Goal: Register for event/course

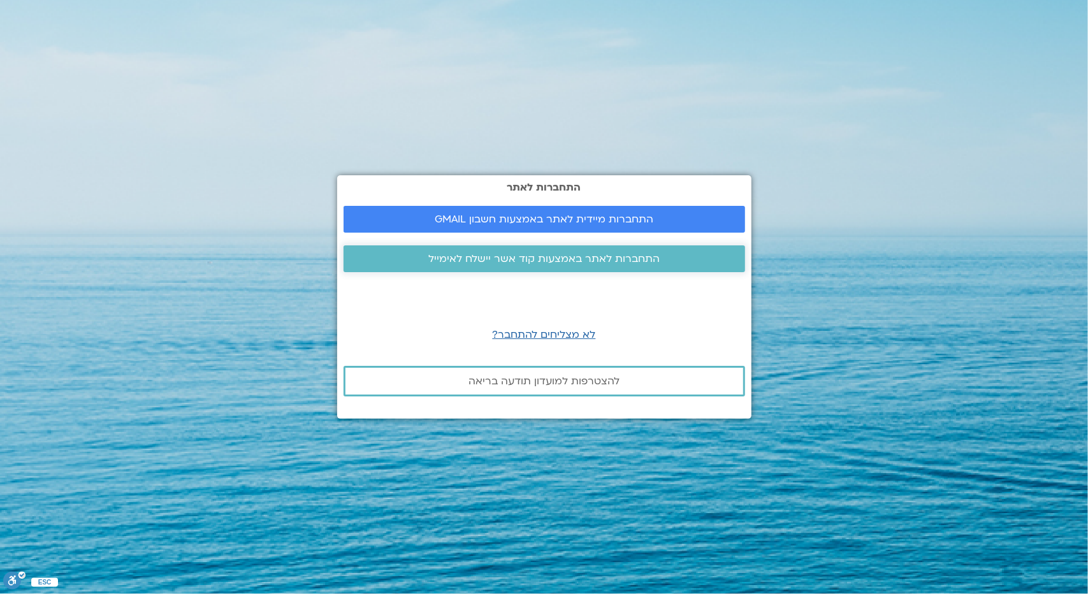
click at [528, 258] on span "התחברות לאתר באמצעות קוד אשר יישלח לאימייל" at bounding box center [543, 258] width 231 height 11
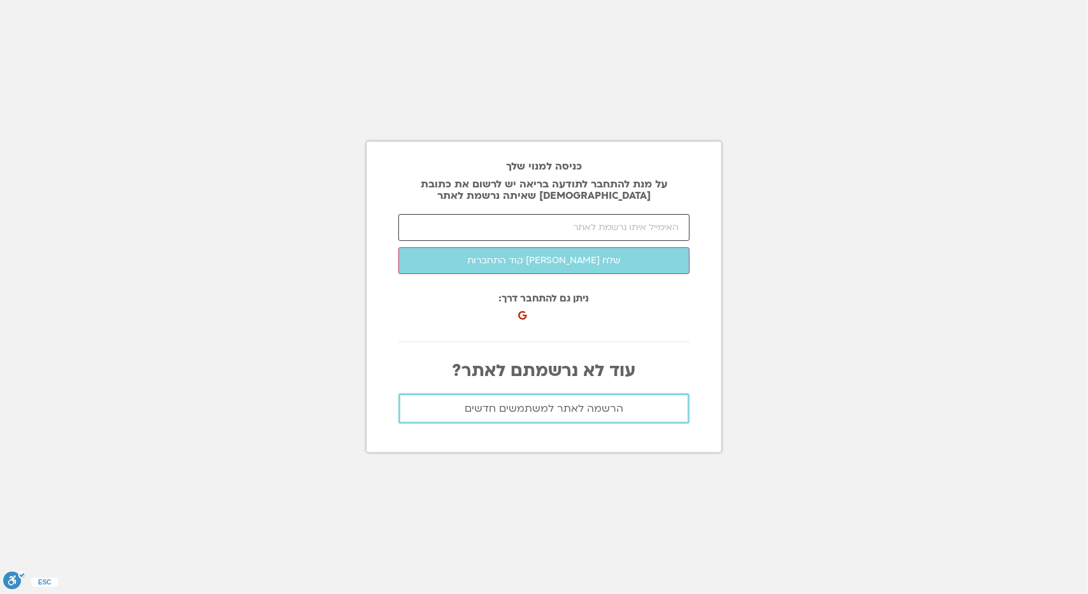
click at [544, 234] on input "email" at bounding box center [543, 227] width 291 height 27
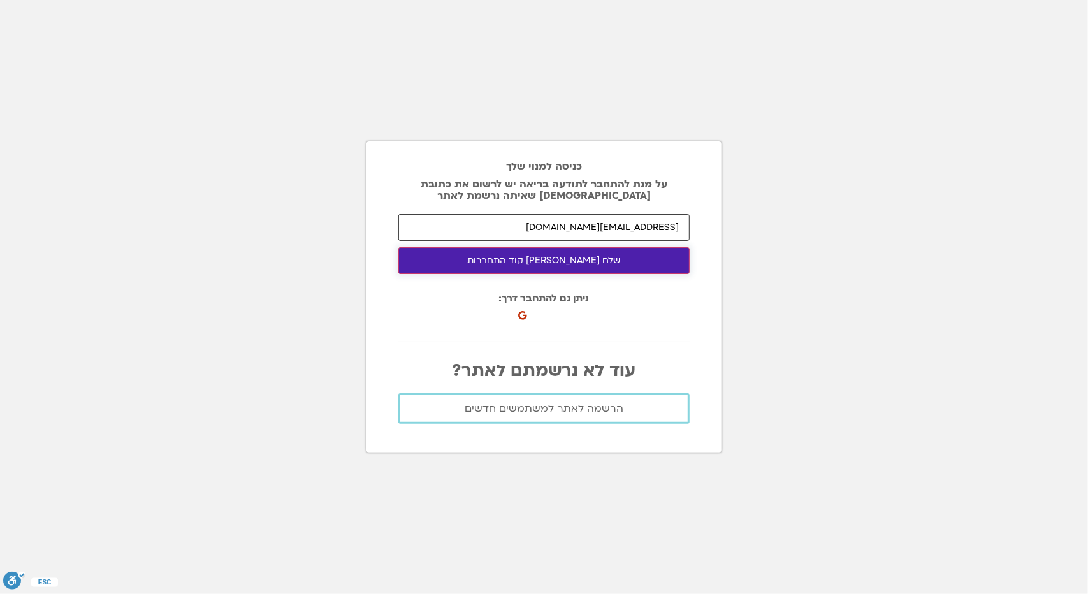
type input "roeyhn@gmail.com"
click at [535, 265] on button "שלח לי קוד התחברות" at bounding box center [543, 260] width 291 height 27
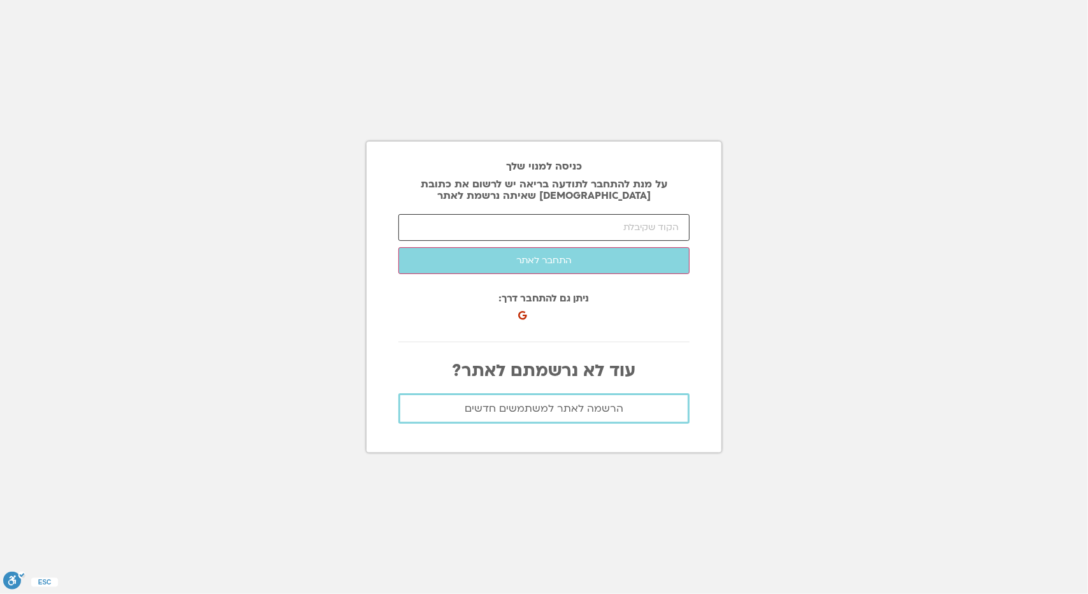
click at [536, 232] on input "number" at bounding box center [543, 227] width 291 height 27
type input "3"
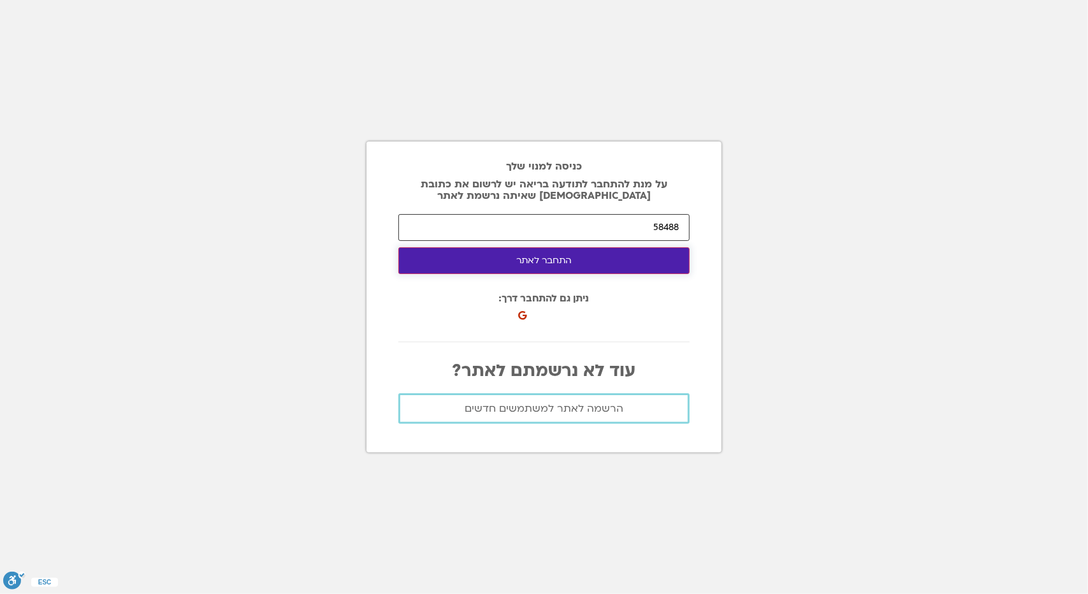
type input "58488"
click at [530, 249] on button "התחבר לאתר" at bounding box center [543, 260] width 291 height 27
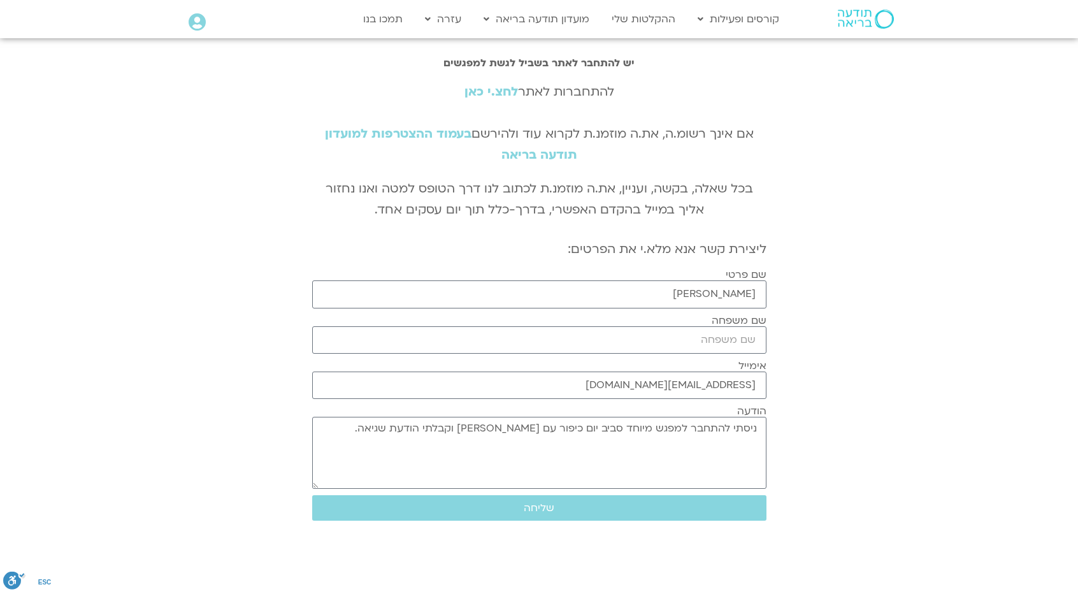
click at [495, 92] on link "לחצ.י כאן" at bounding box center [492, 91] width 54 height 17
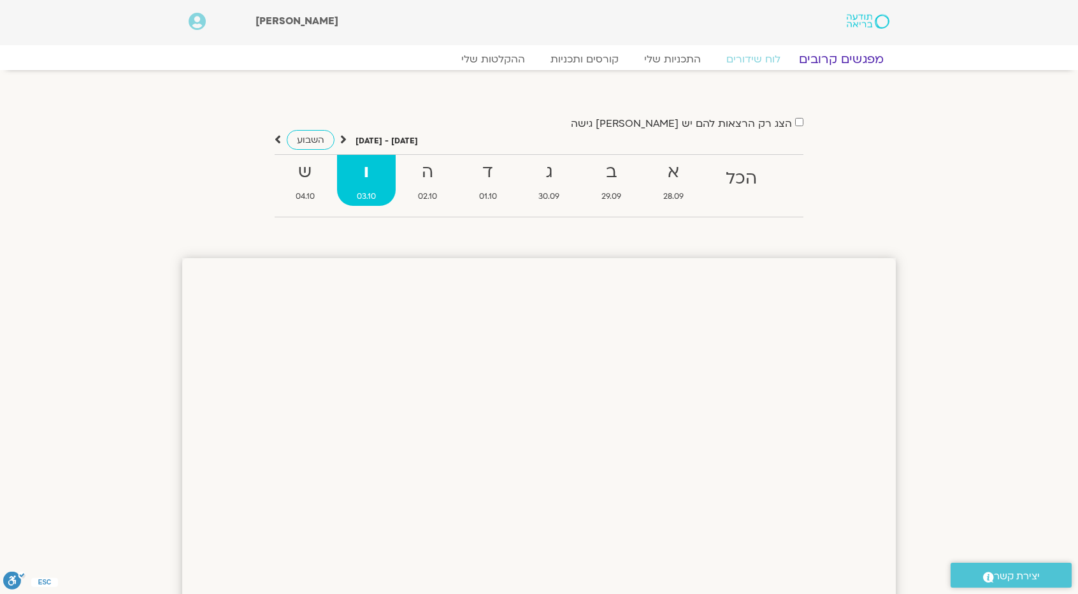
click at [831, 58] on link "מפגשים קרובים" at bounding box center [841, 59] width 115 height 15
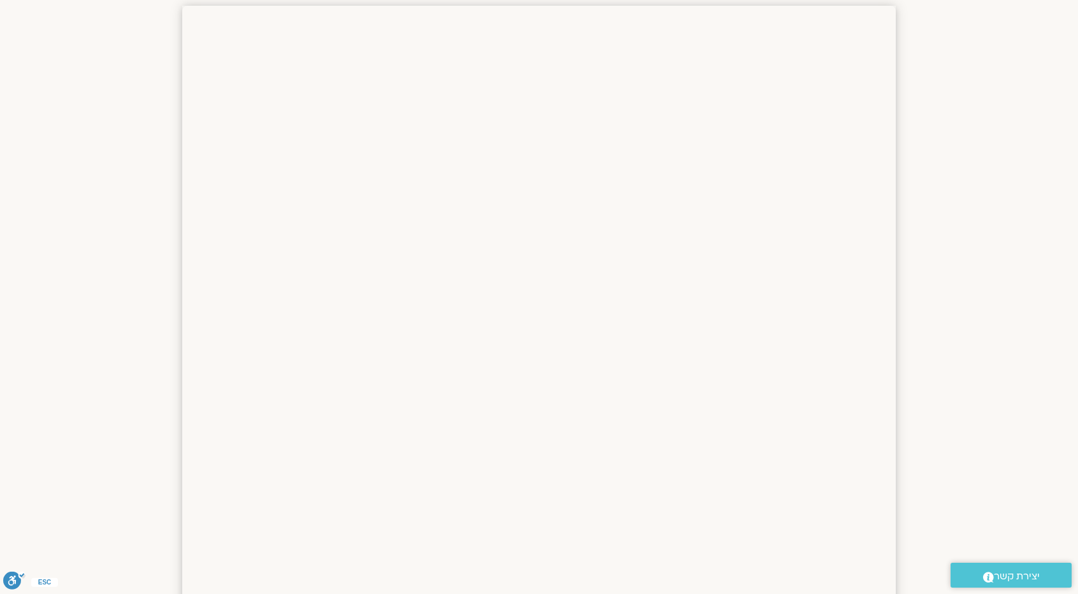
scroll to position [255, 0]
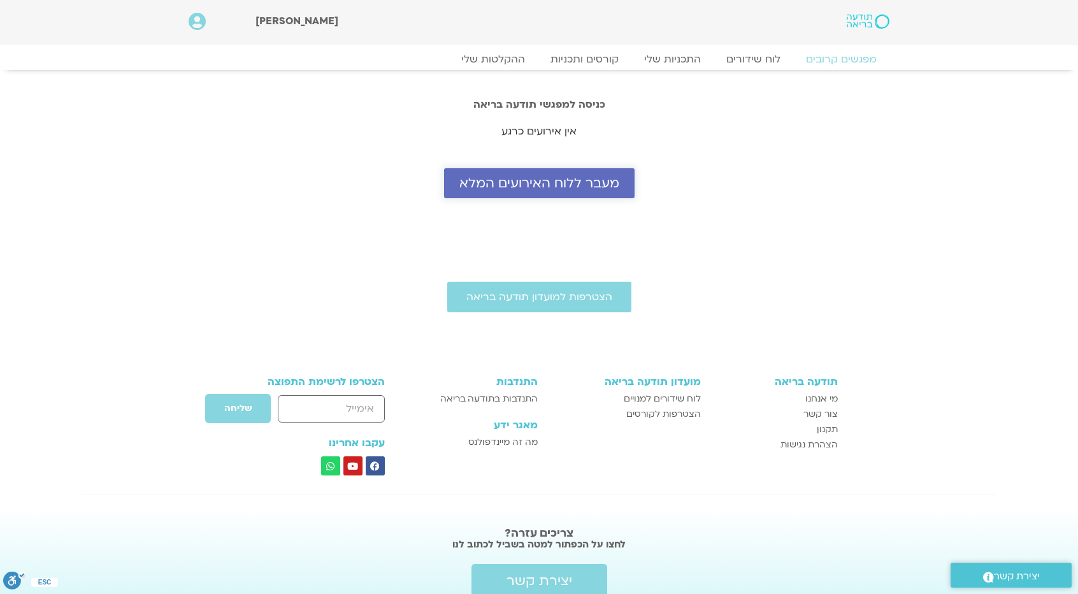
click at [496, 183] on span "מעבר ללוח האירועים המלא" at bounding box center [539, 183] width 160 height 15
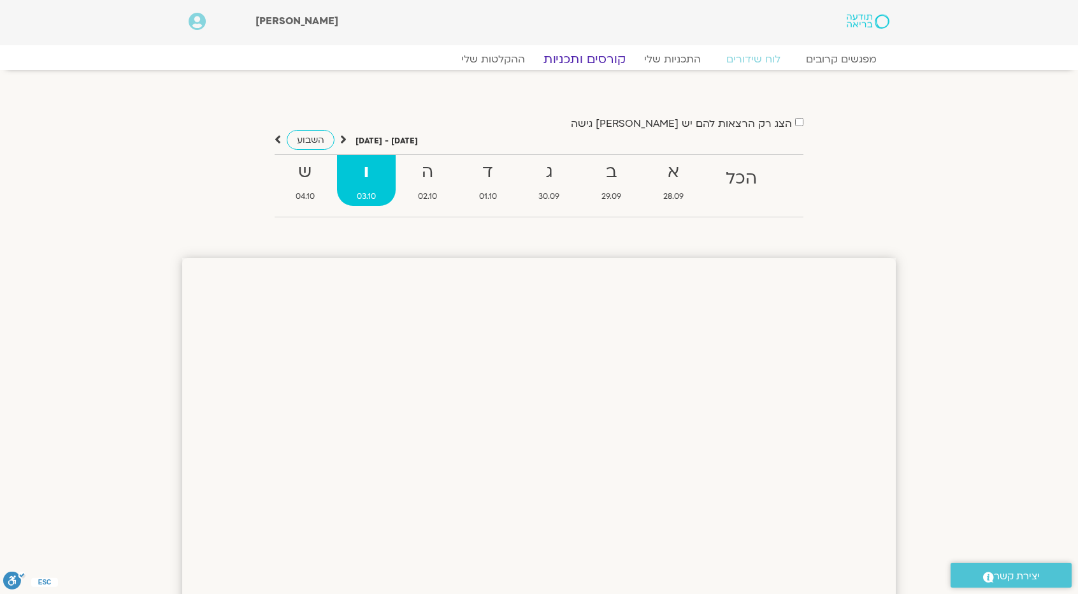
click at [566, 57] on link "קורסים ותכניות" at bounding box center [584, 59] width 112 height 15
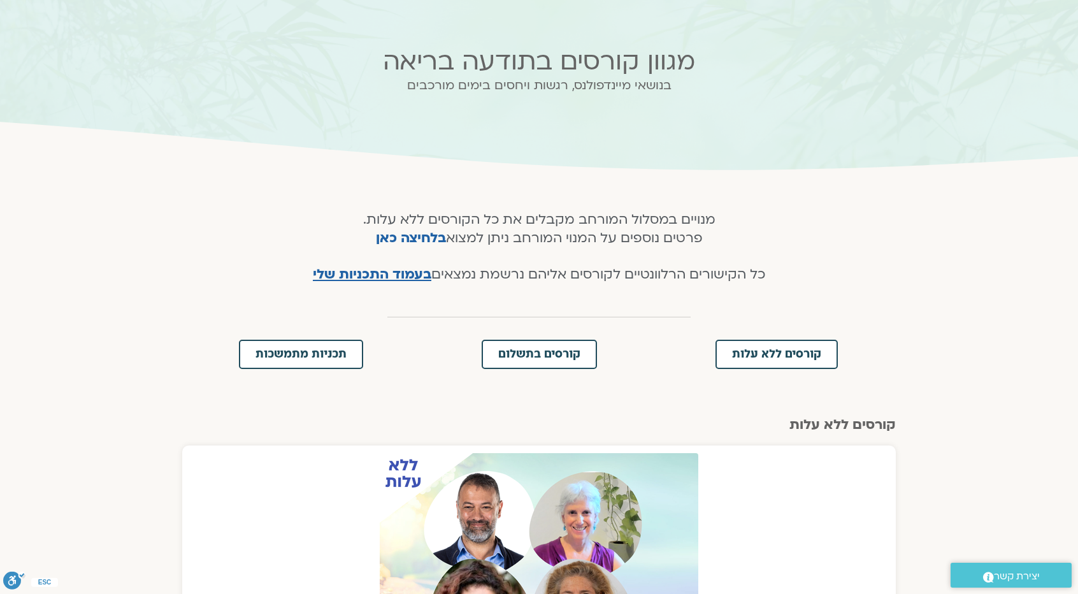
scroll to position [84, 0]
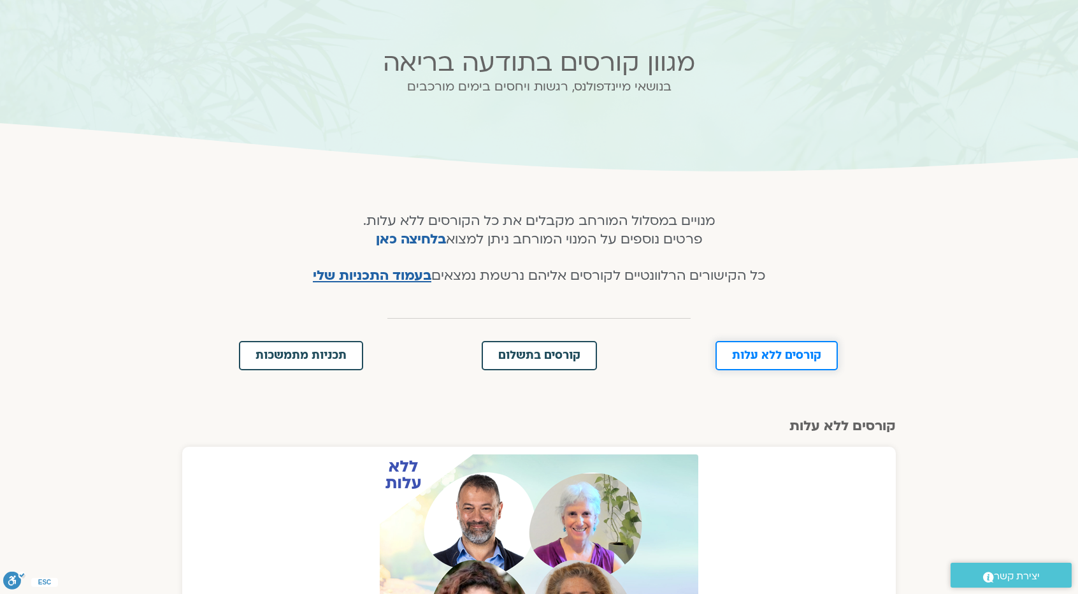
click at [786, 351] on span "קורסים ללא עלות" at bounding box center [776, 355] width 89 height 11
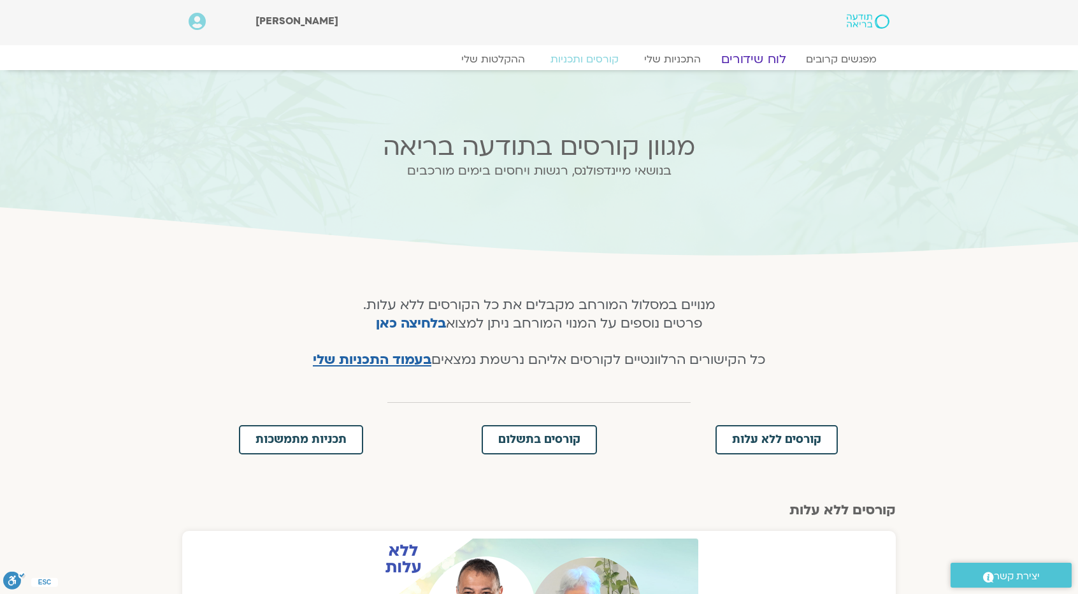
click at [760, 54] on link "לוח שידורים" at bounding box center [754, 59] width 96 height 15
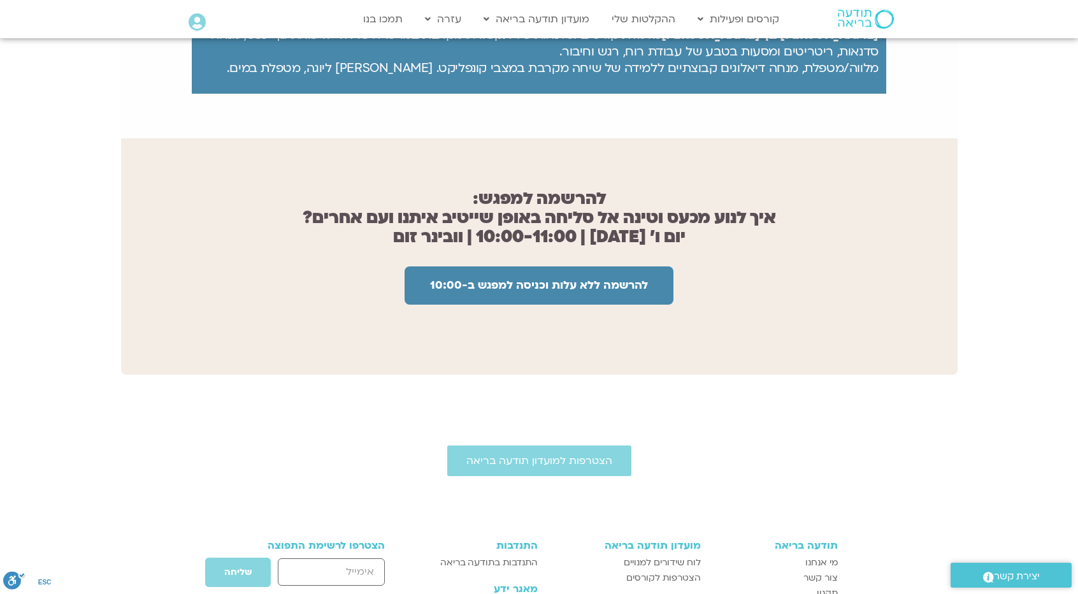
scroll to position [956, 0]
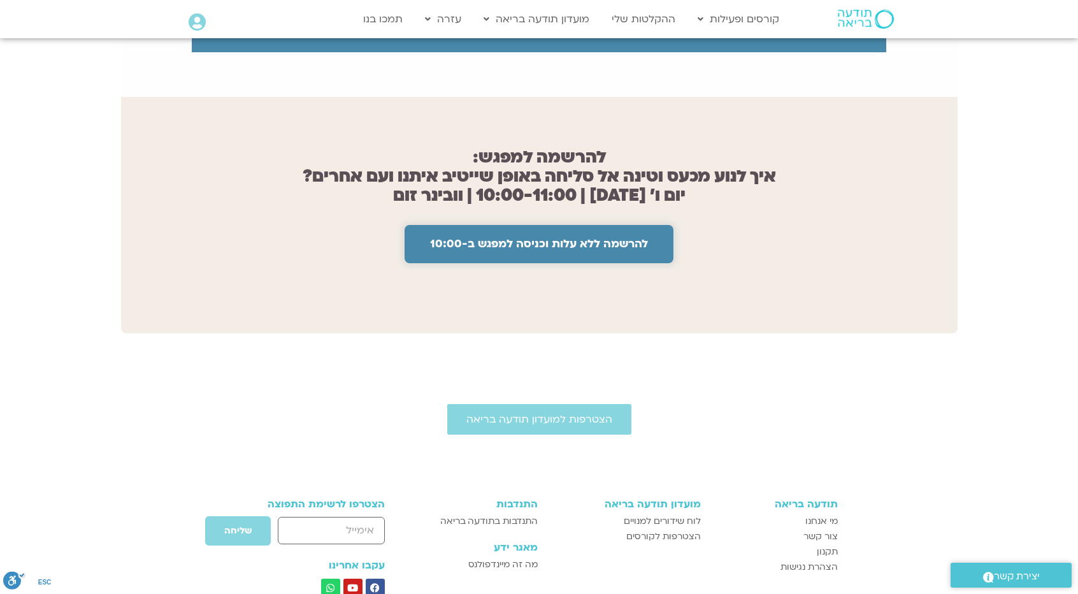
click at [577, 238] on span "להרשמה ללא עלות וכניסה למפגש ב-10:00" at bounding box center [539, 244] width 218 height 13
click at [466, 238] on span "להרשמה ללא עלות וכניסה למפגש ב-10:00" at bounding box center [539, 244] width 218 height 13
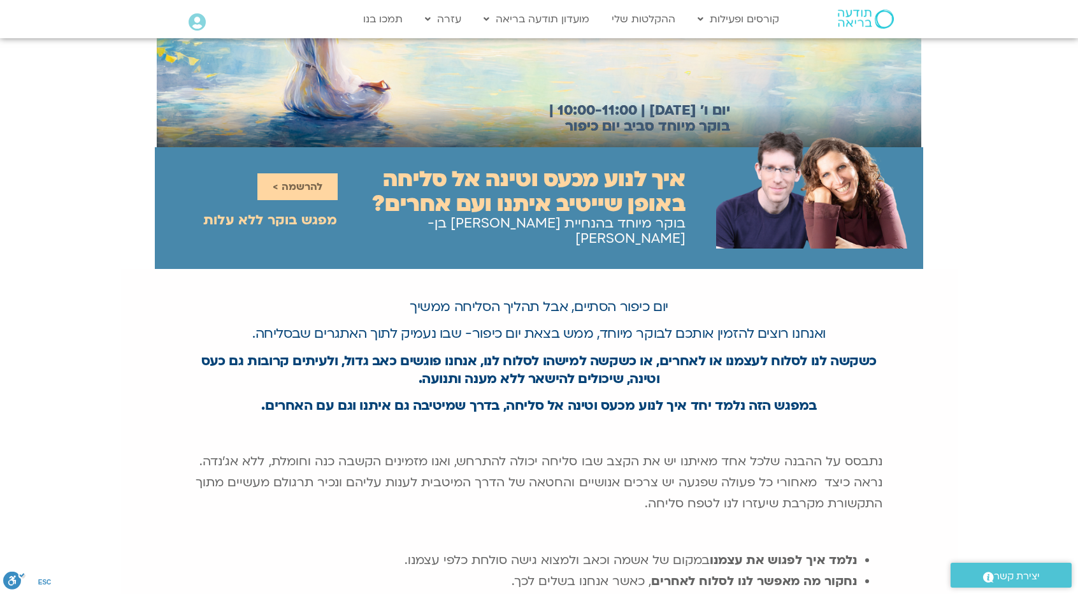
scroll to position [0, 0]
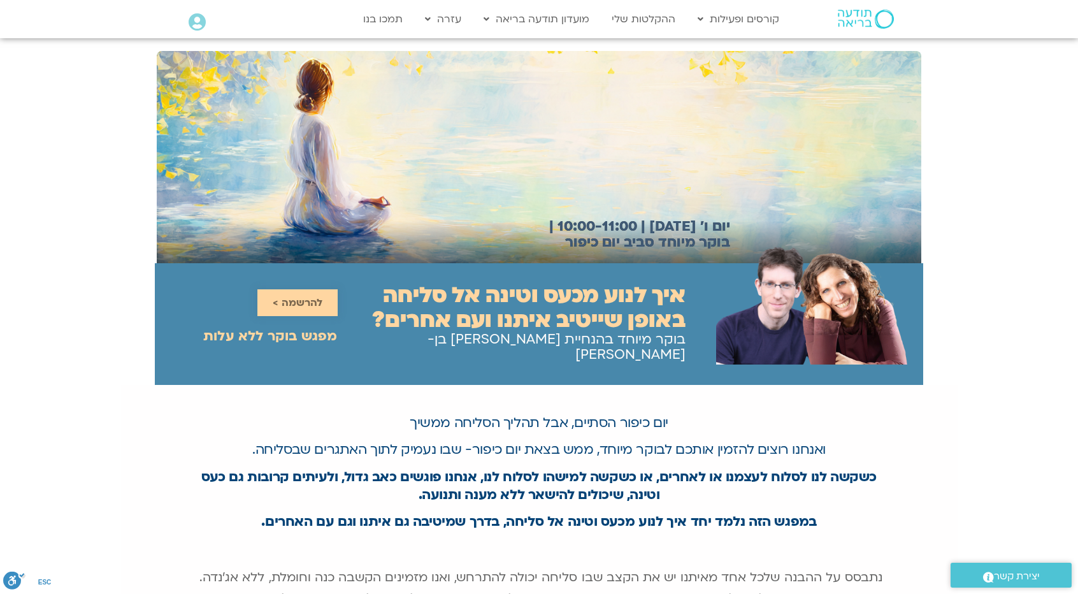
click at [294, 297] on span "להרשמה >" at bounding box center [298, 302] width 50 height 11
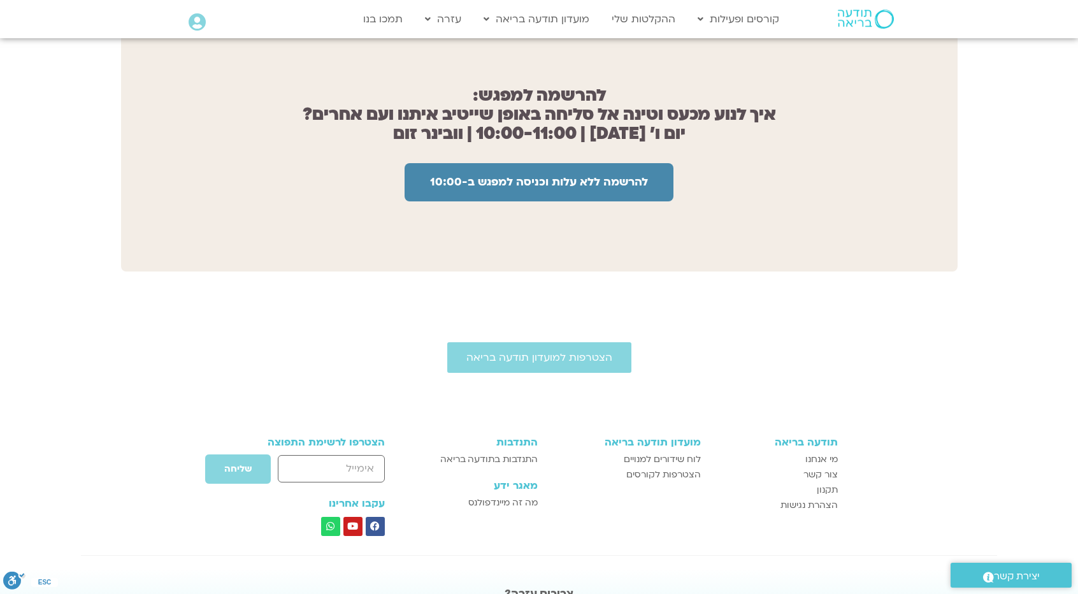
scroll to position [1018, 0]
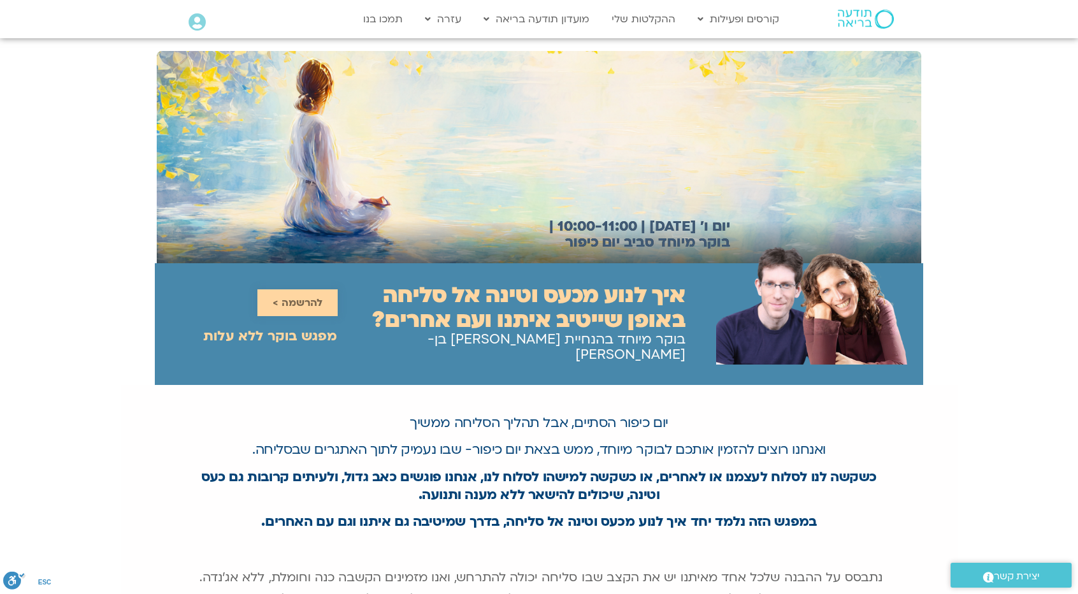
click at [315, 299] on span "להרשמה >" at bounding box center [298, 302] width 50 height 11
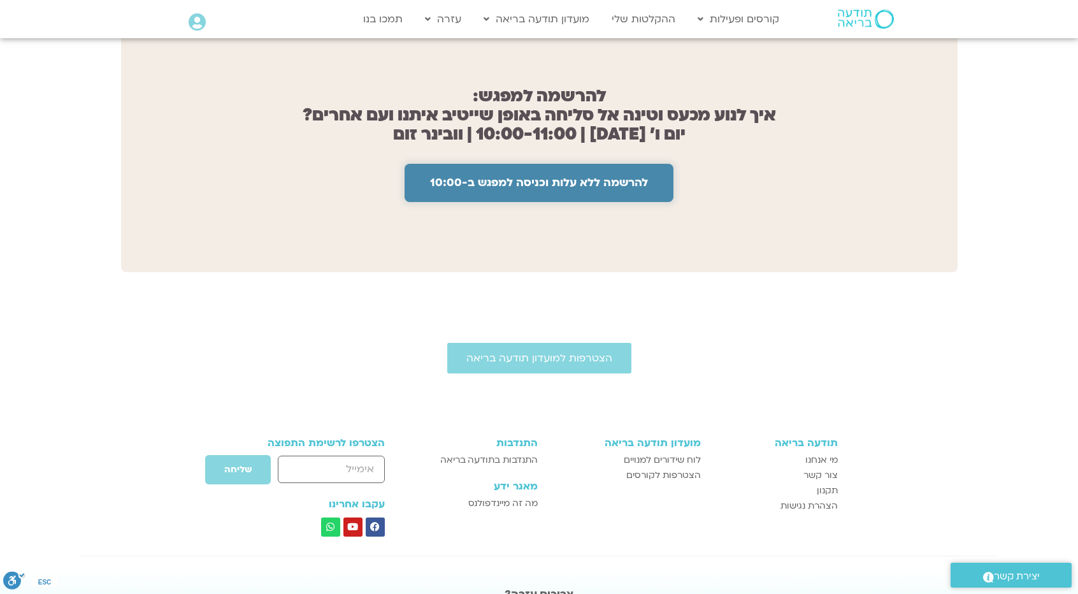
scroll to position [1018, 0]
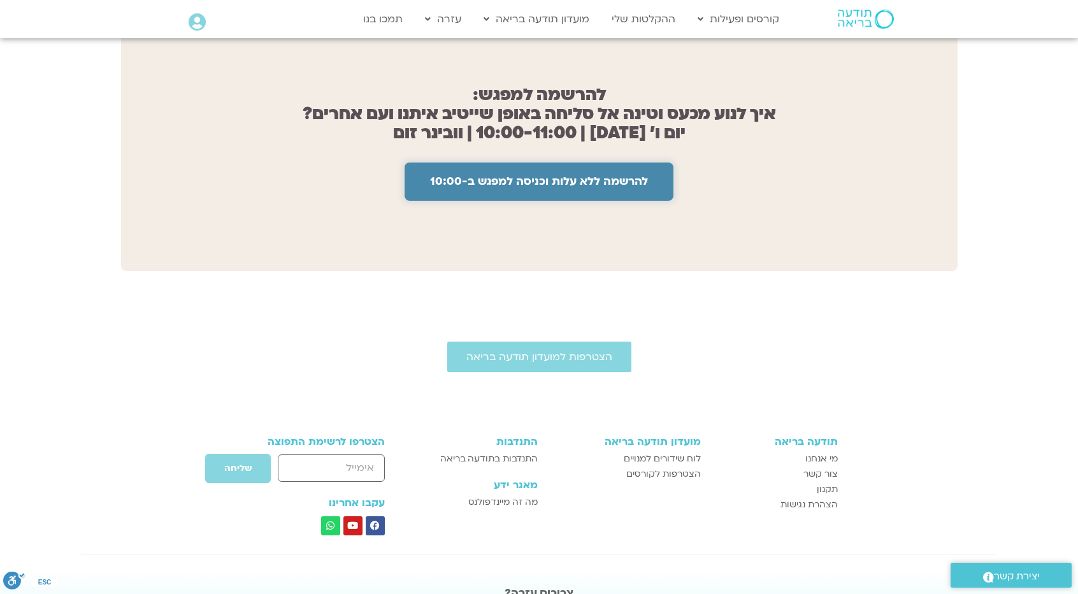
click at [509, 185] on link "להרשמה ללא עלות וכניסה למפגש ב-10:00" at bounding box center [539, 181] width 269 height 38
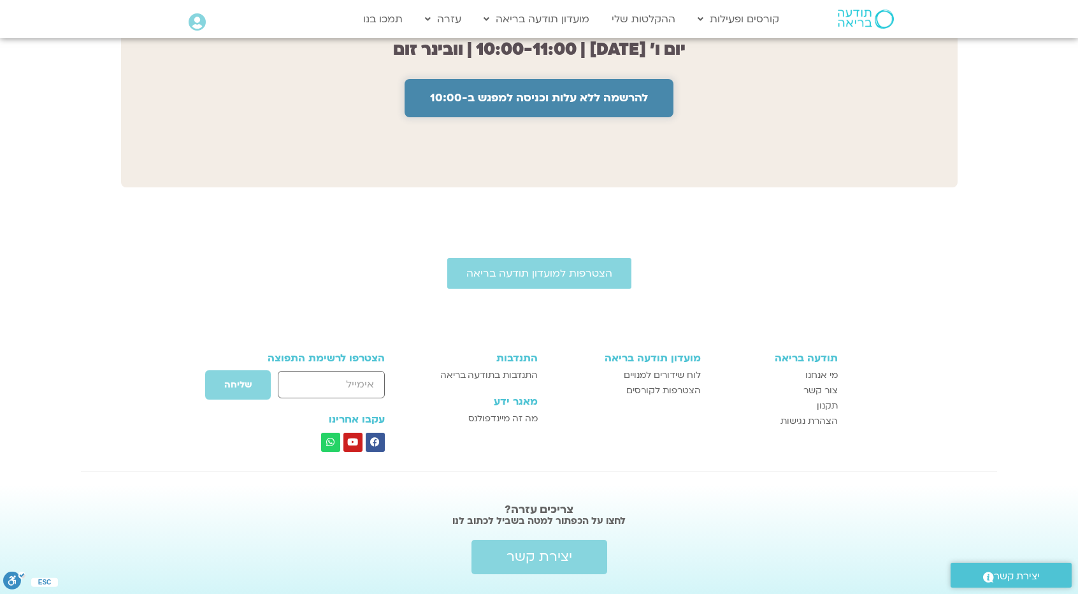
scroll to position [1123, 0]
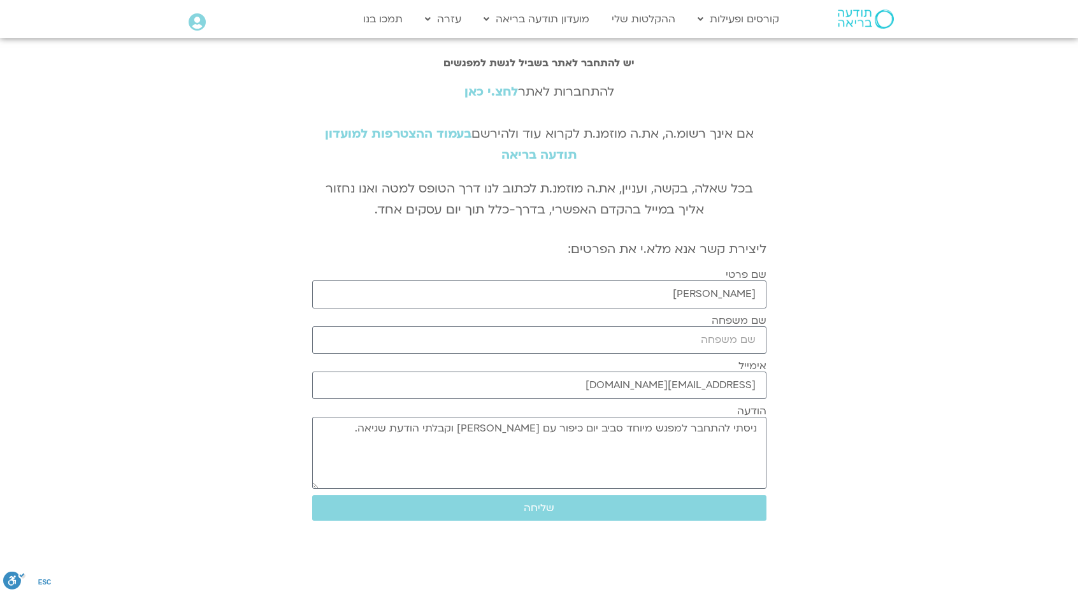
click at [483, 90] on link "לחצ.י כאן" at bounding box center [492, 91] width 54 height 17
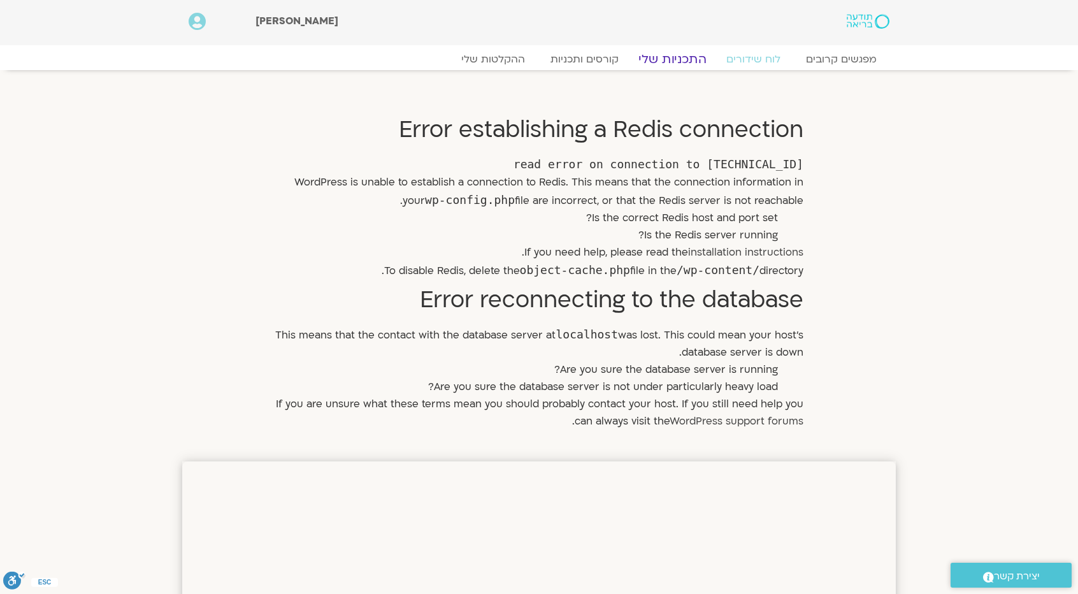
click at [665, 62] on link "התכניות שלי" at bounding box center [672, 59] width 99 height 15
click at [492, 66] on link "ההקלטות שלי" at bounding box center [493, 59] width 107 height 15
click at [472, 61] on link "ההקלטות שלי" at bounding box center [493, 59] width 107 height 15
